Goal: Information Seeking & Learning: Find specific fact

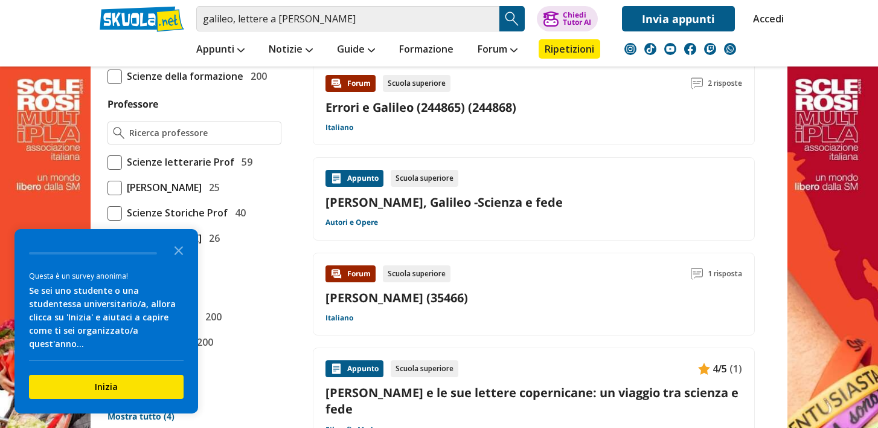
scroll to position [822, 0]
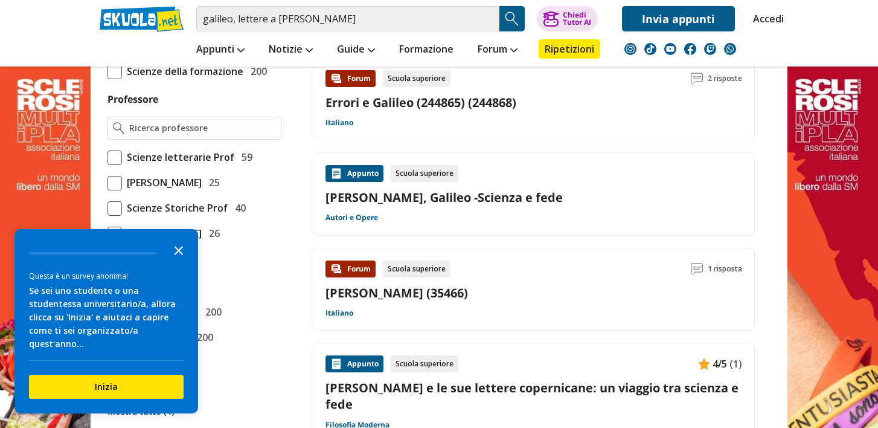
click at [182, 260] on icon "Close the survey" at bounding box center [179, 249] width 24 height 24
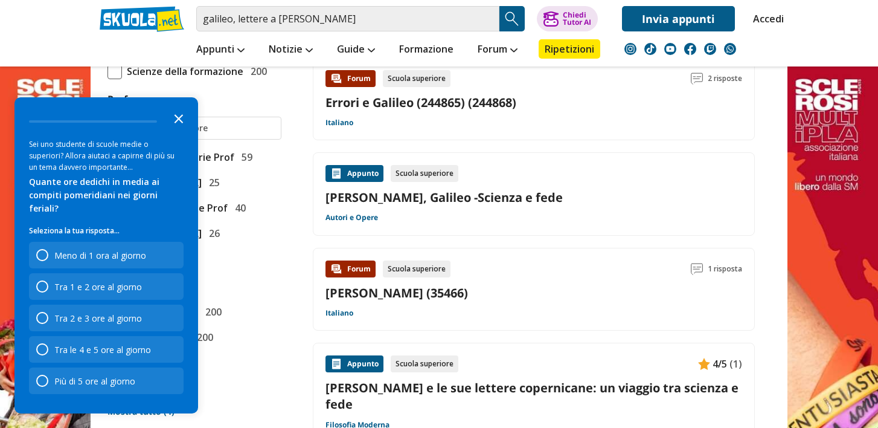
click at [179, 125] on icon "Close the survey" at bounding box center [179, 118] width 24 height 24
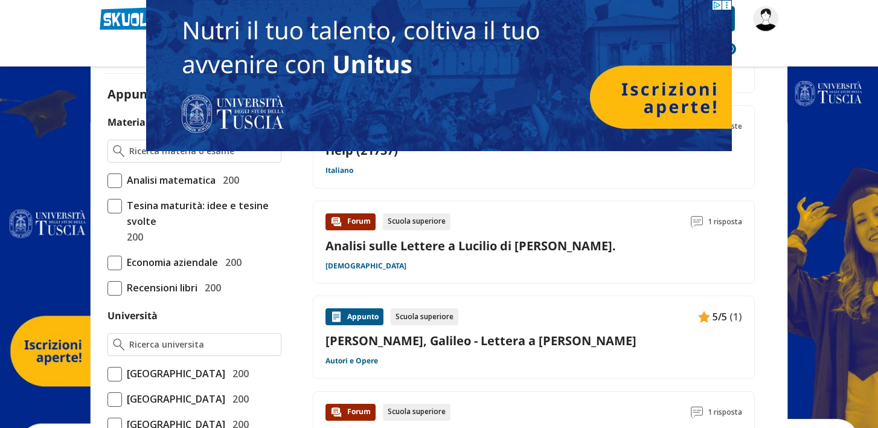
scroll to position [290, 0]
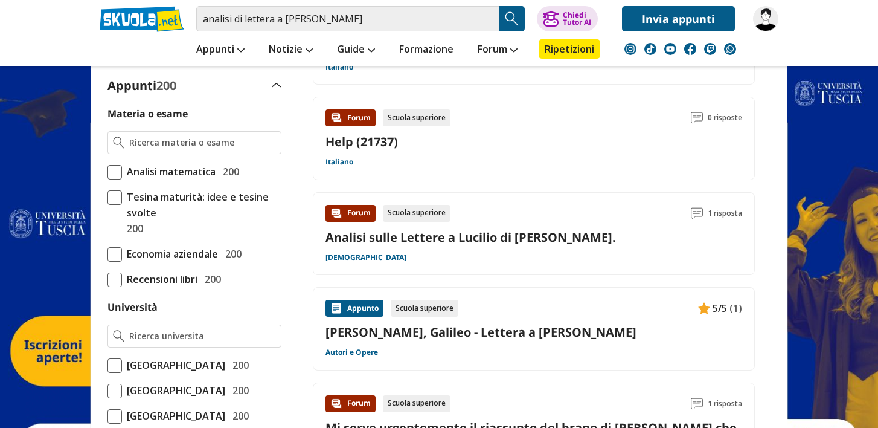
click at [524, 334] on link "[PERSON_NAME], Galileo - Lettera a [PERSON_NAME]" at bounding box center [534, 332] width 417 height 16
